Goal: Navigation & Orientation: Find specific page/section

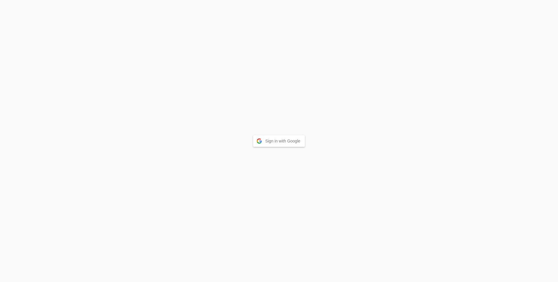
click at [294, 145] on button "Sign in with Google" at bounding box center [279, 141] width 52 height 12
